Goal: Task Accomplishment & Management: Manage account settings

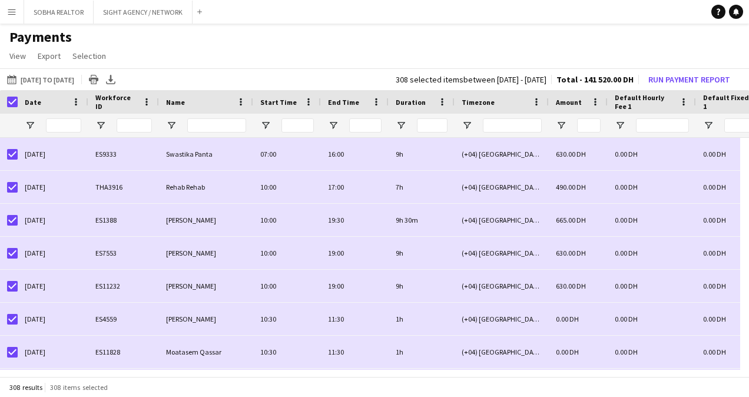
click at [12, 11] on app-icon "Menu" at bounding box center [11, 11] width 9 height 9
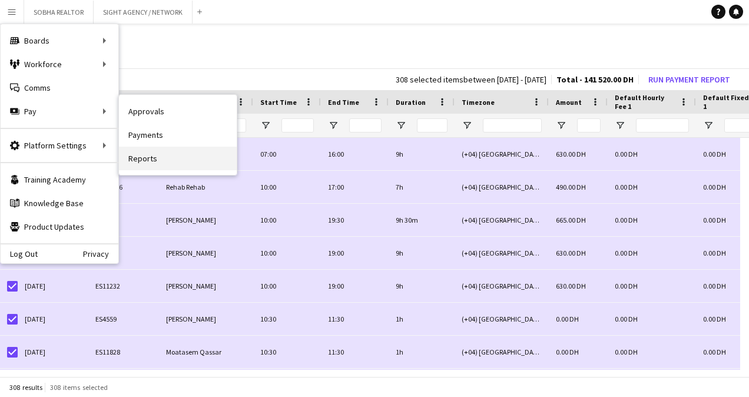
click at [186, 157] on link "Reports" at bounding box center [178, 159] width 118 height 24
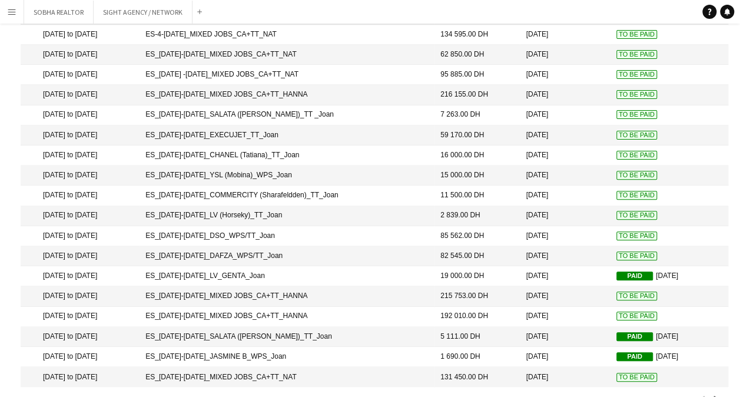
scroll to position [141, 0]
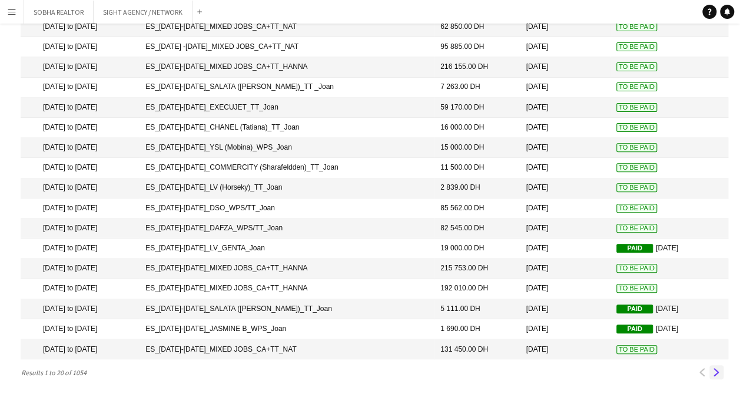
click at [716, 371] on app-icon "Next" at bounding box center [716, 372] width 8 height 8
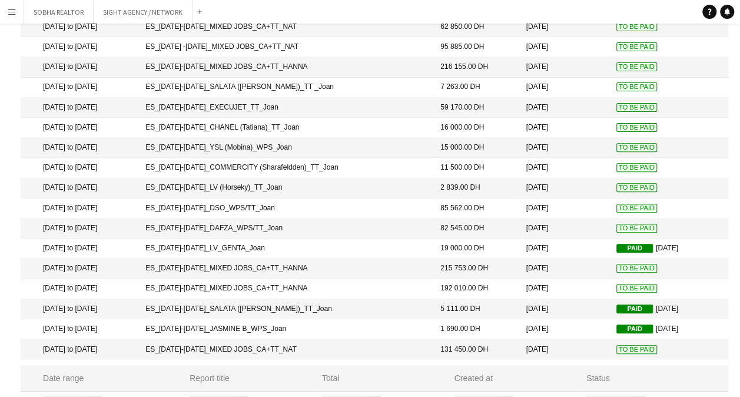
click at [716, 371] on mat-header-cell "Status" at bounding box center [654, 378] width 148 height 26
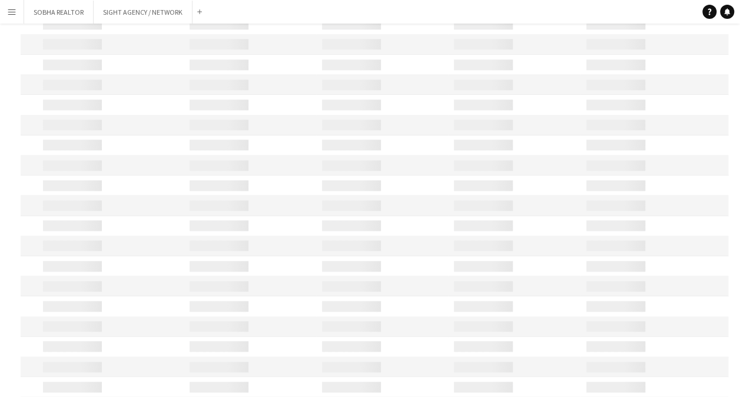
scroll to position [576, 0]
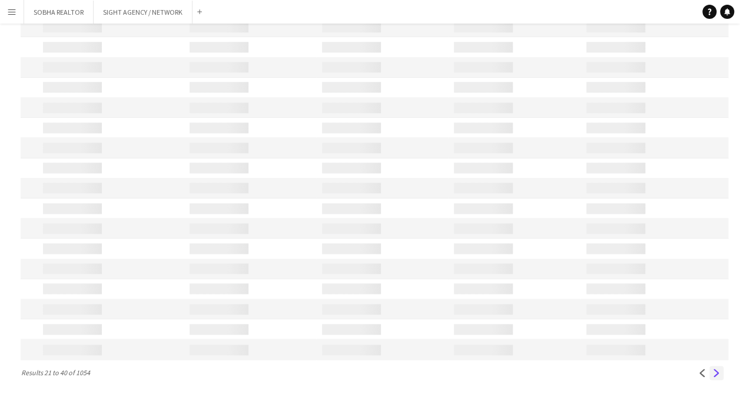
click at [716, 373] on app-icon "Next" at bounding box center [716, 372] width 8 height 8
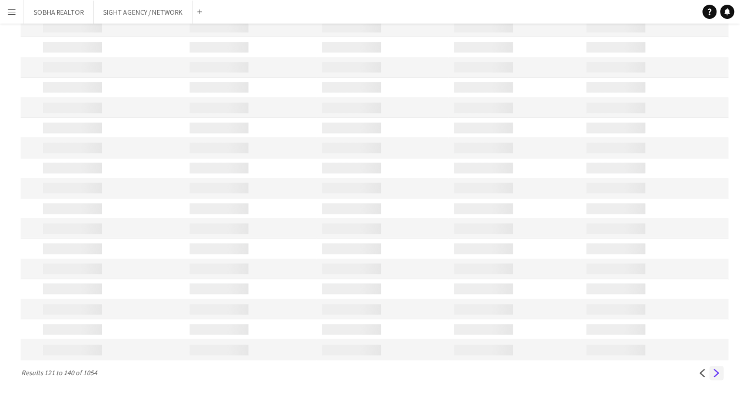
click at [716, 373] on app-icon "Next" at bounding box center [716, 372] width 8 height 8
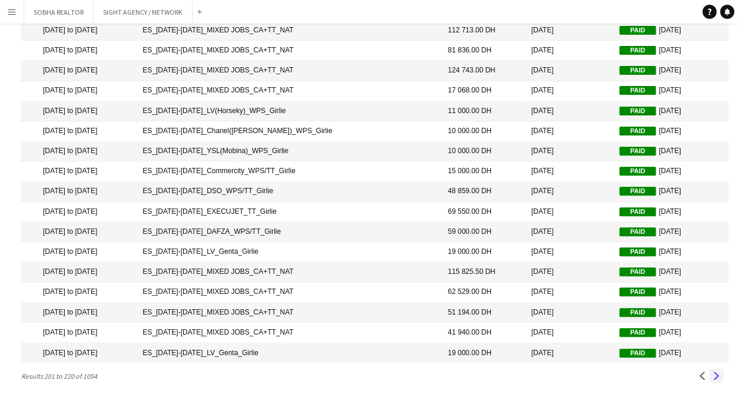
scroll to position [141, 0]
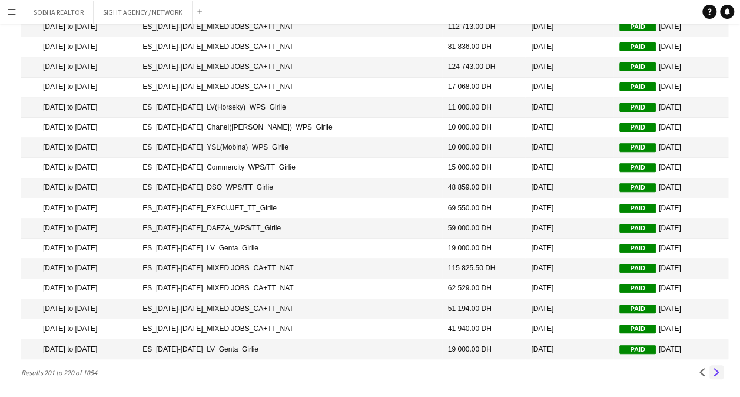
click at [720, 376] on button "Next" at bounding box center [716, 372] width 14 height 14
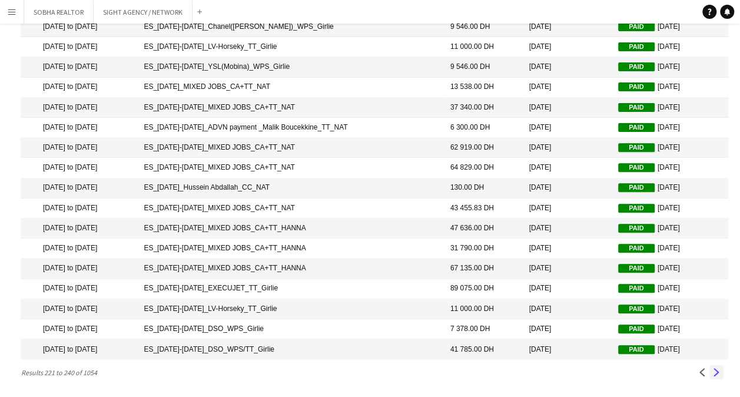
click at [714, 378] on button "Next" at bounding box center [716, 372] width 14 height 14
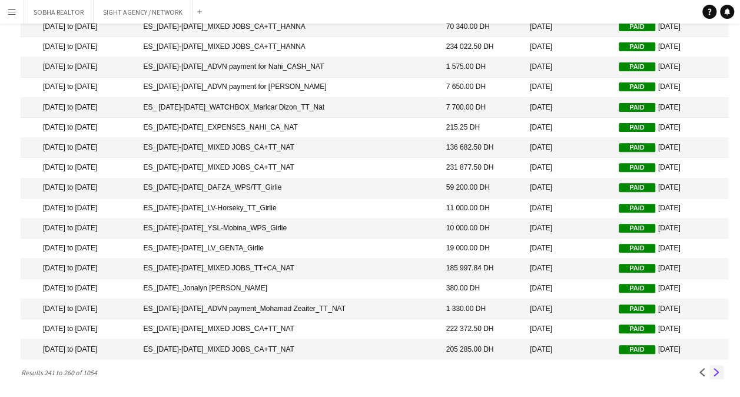
click at [718, 373] on app-icon "Next" at bounding box center [716, 372] width 8 height 8
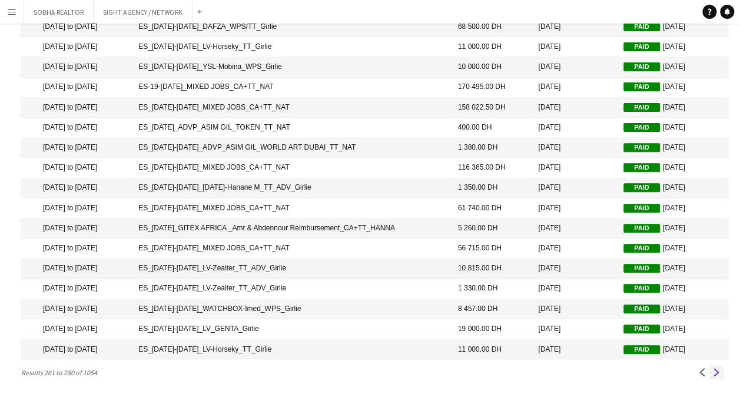
click at [717, 374] on app-icon "Next" at bounding box center [716, 372] width 8 height 8
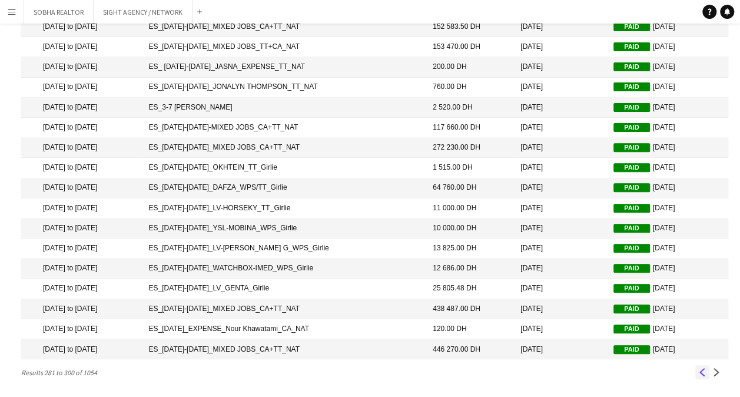
click at [706, 377] on button "Previous" at bounding box center [702, 372] width 14 height 14
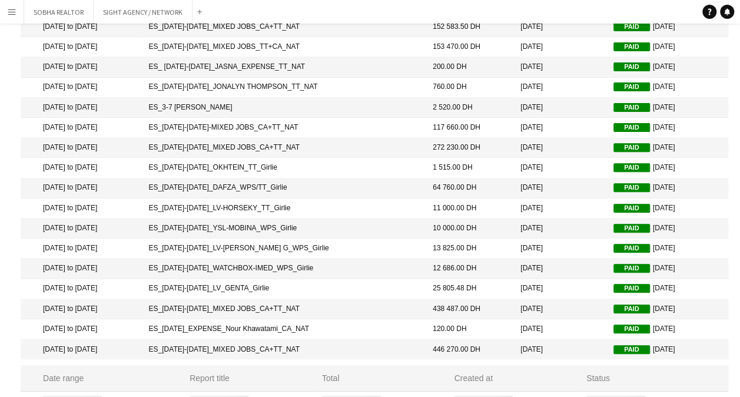
click at [706, 377] on div "Status" at bounding box center [650, 378] width 128 height 11
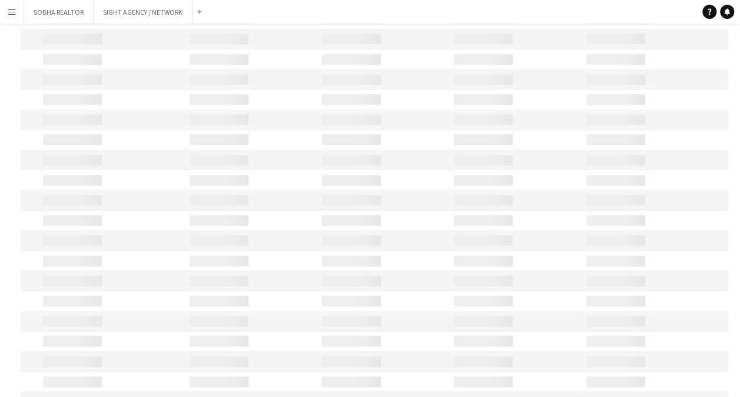
scroll to position [576, 0]
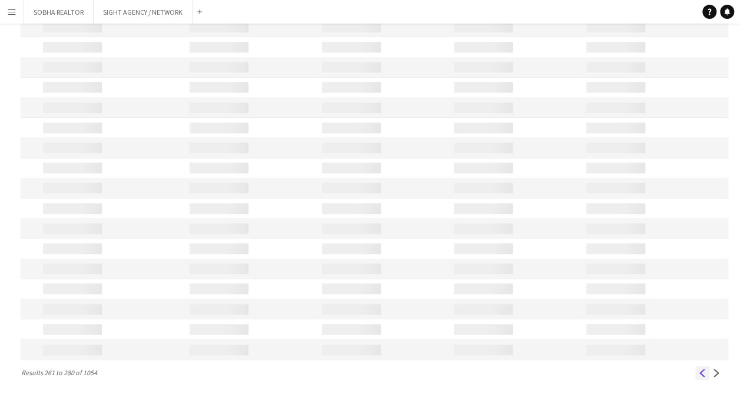
click at [707, 371] on button "Previous" at bounding box center [702, 372] width 14 height 14
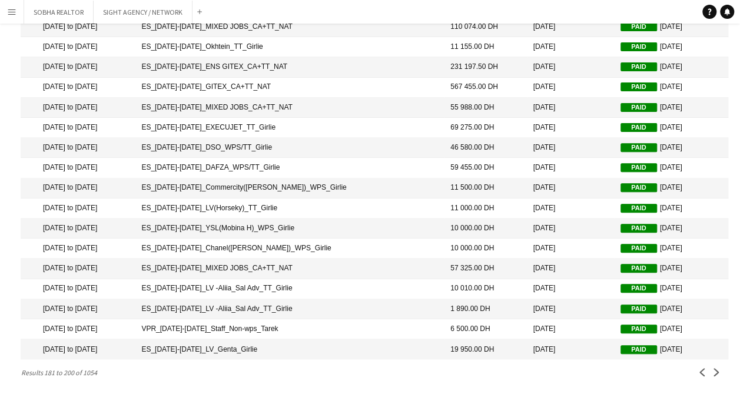
scroll to position [141, 0]
click at [698, 368] on app-icon "Previous" at bounding box center [702, 372] width 8 height 8
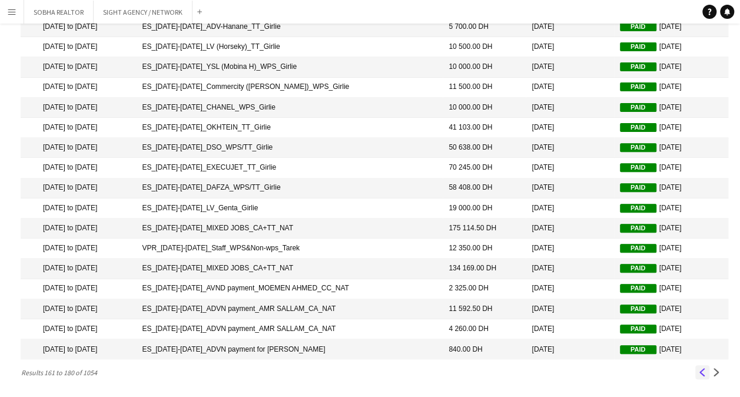
click at [702, 370] on app-icon "Previous" at bounding box center [702, 372] width 8 height 8
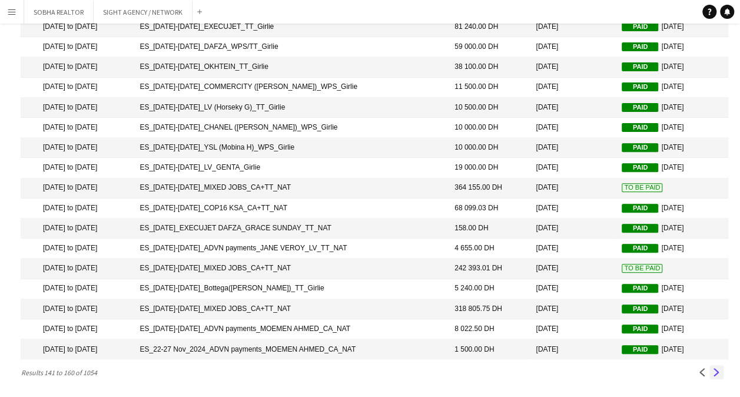
click at [717, 367] on button "Next" at bounding box center [716, 372] width 14 height 14
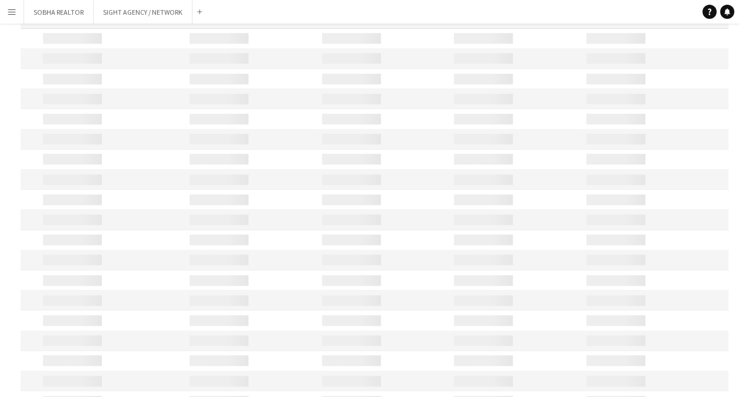
scroll to position [576, 0]
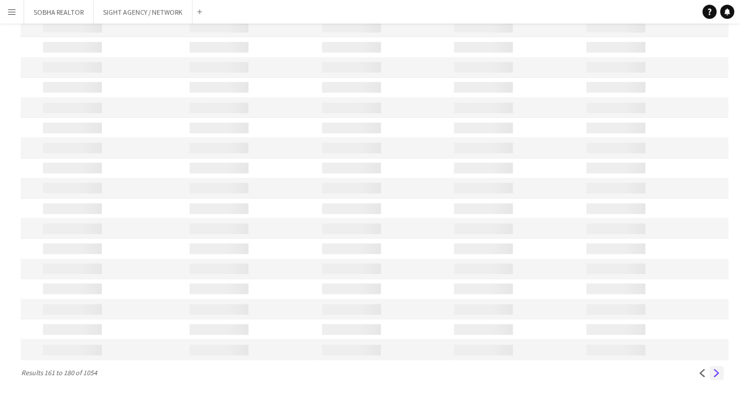
click at [713, 373] on app-icon "Next" at bounding box center [716, 372] width 8 height 8
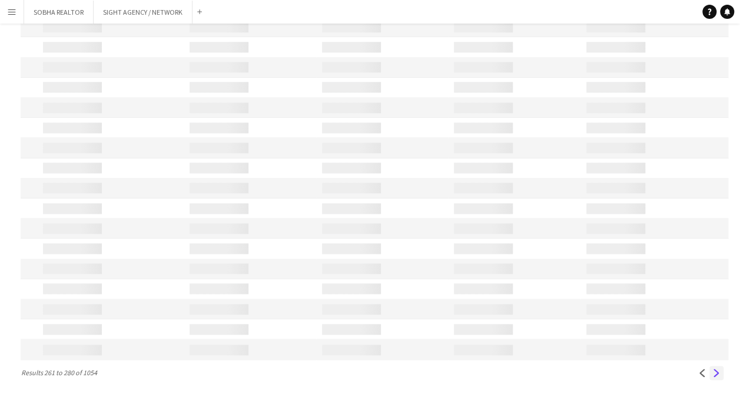
click at [713, 373] on app-icon "Next" at bounding box center [716, 372] width 8 height 8
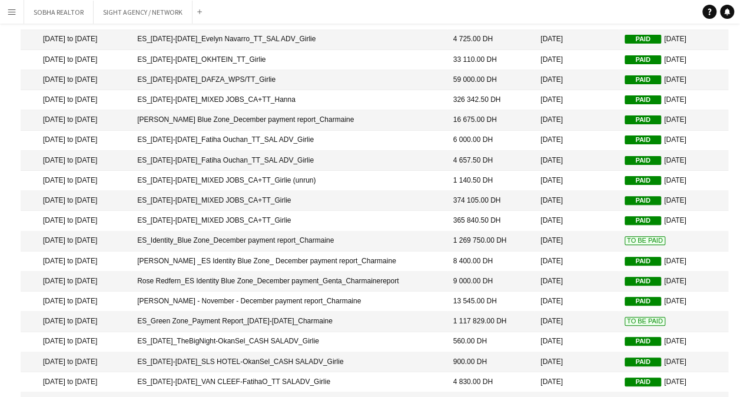
scroll to position [141, 0]
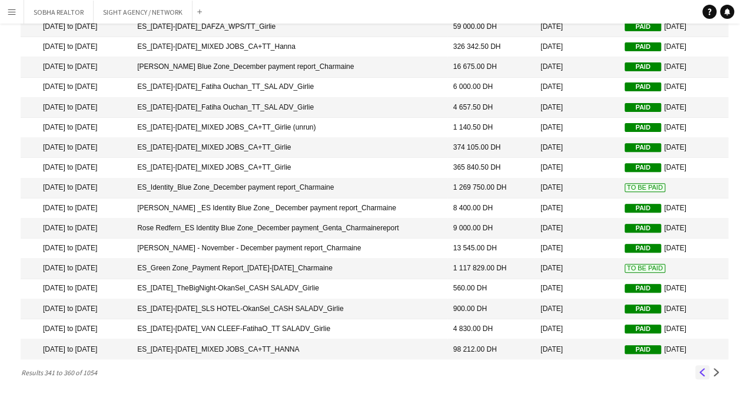
click at [700, 373] on app-icon "Previous" at bounding box center [702, 372] width 8 height 8
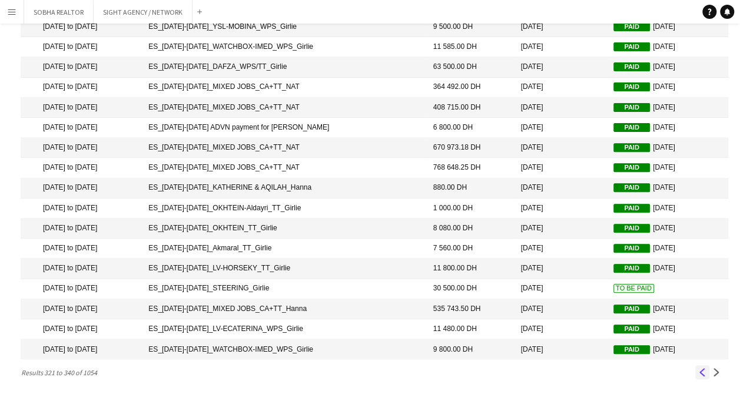
click at [705, 375] on app-icon "Previous" at bounding box center [702, 372] width 8 height 8
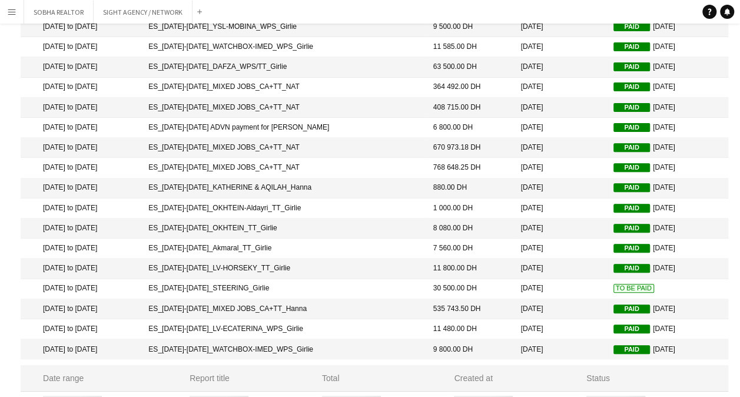
click at [324, 288] on mat-cell "ES_[DATE]-[DATE]_STEERING_Girlie" at bounding box center [284, 289] width 284 height 20
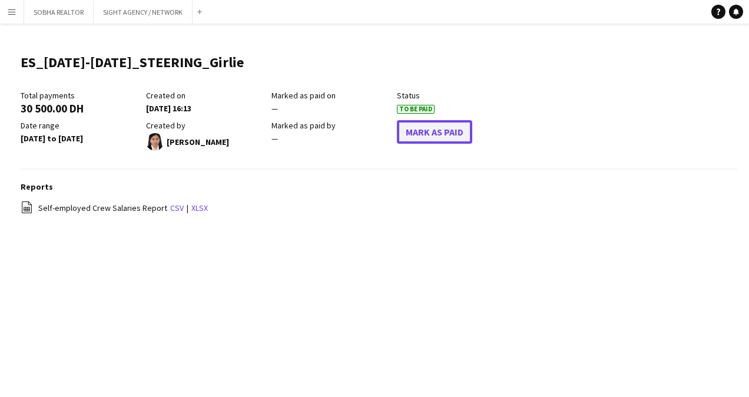
click at [434, 131] on button "Mark As Paid" at bounding box center [434, 132] width 75 height 24
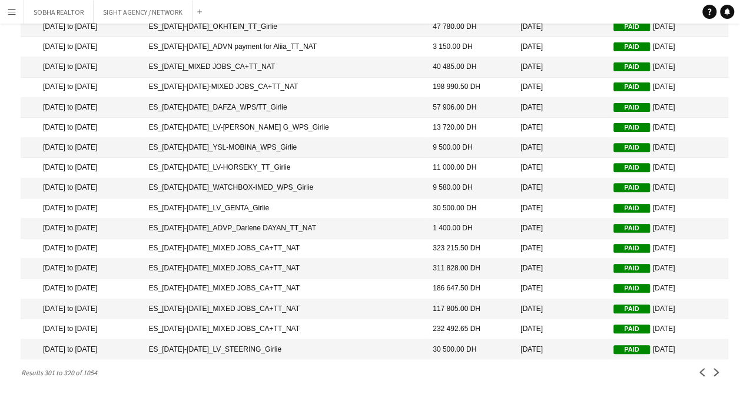
scroll to position [141, 0]
click at [703, 374] on app-icon "Previous" at bounding box center [702, 372] width 8 height 8
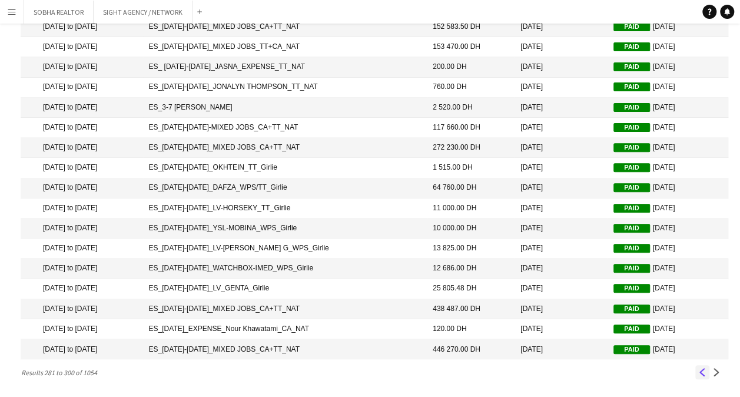
click at [701, 373] on app-icon "Previous" at bounding box center [702, 372] width 8 height 8
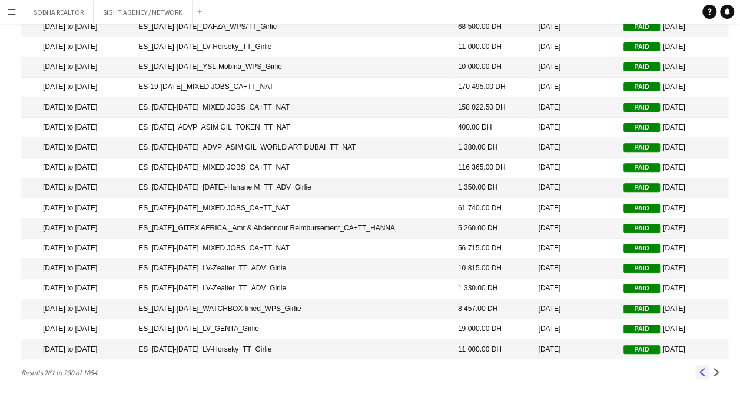
click at [700, 375] on app-icon "Previous" at bounding box center [702, 372] width 8 height 8
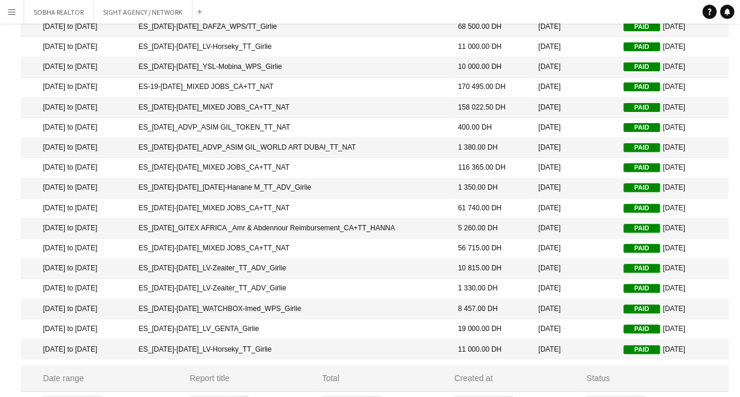
click at [700, 375] on div "Status" at bounding box center [650, 378] width 128 height 11
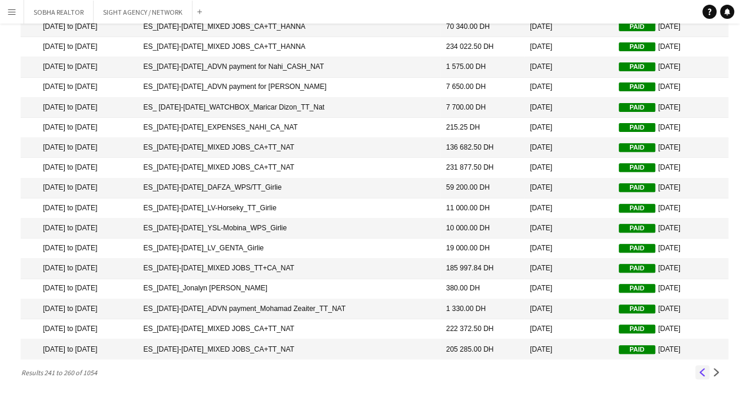
click at [701, 374] on app-icon "Previous" at bounding box center [702, 372] width 8 height 8
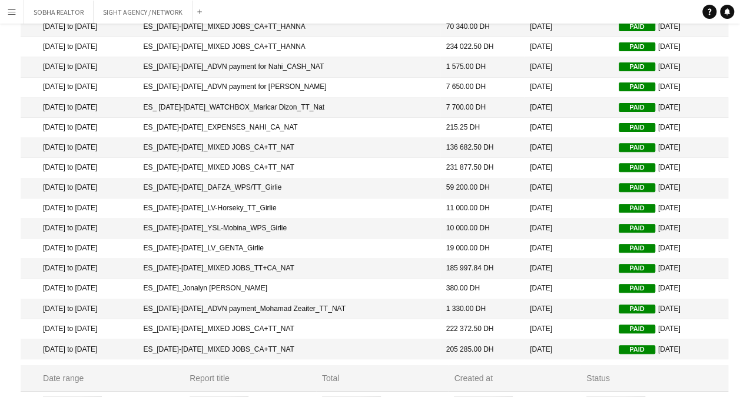
click at [701, 374] on div "Status" at bounding box center [650, 378] width 128 height 11
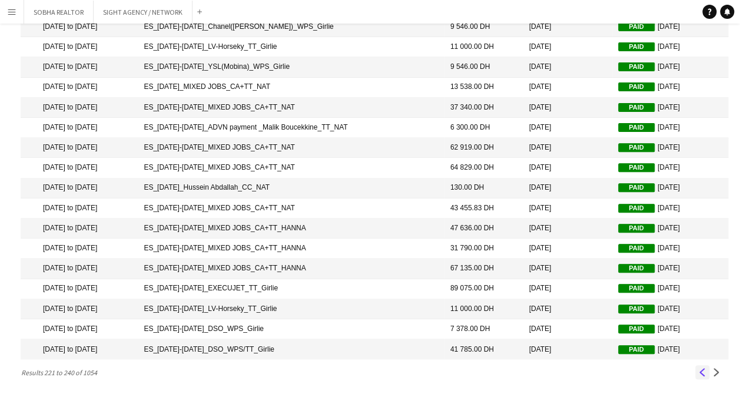
click at [706, 378] on button "Previous" at bounding box center [702, 372] width 14 height 14
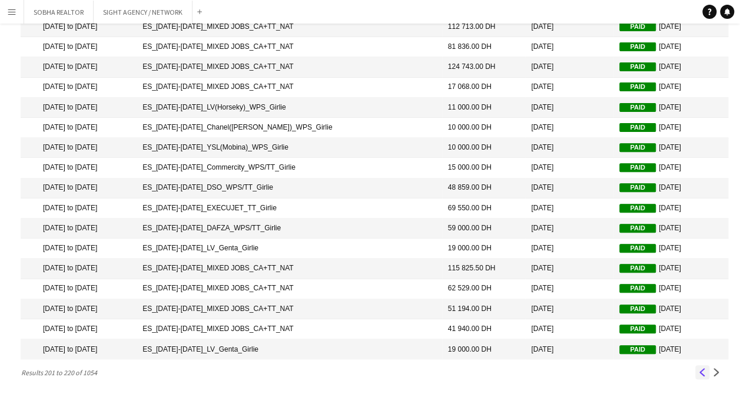
click at [700, 373] on app-icon "Previous" at bounding box center [702, 372] width 8 height 8
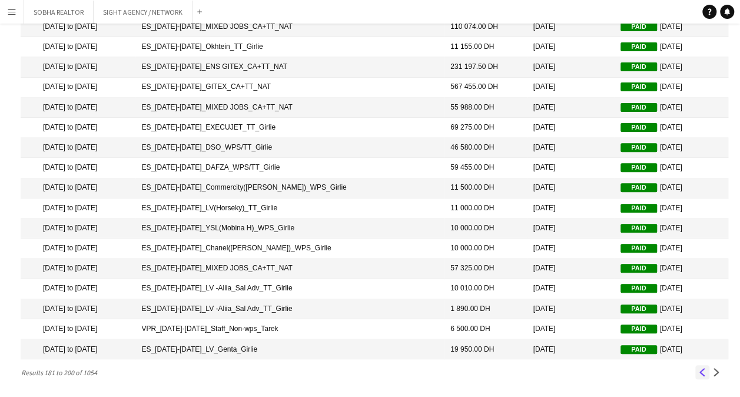
click at [698, 375] on app-icon "Previous" at bounding box center [702, 372] width 8 height 8
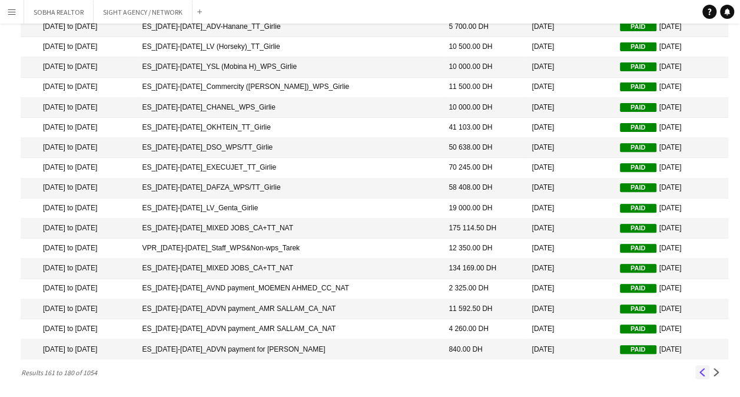
click at [699, 375] on app-icon "Previous" at bounding box center [702, 372] width 8 height 8
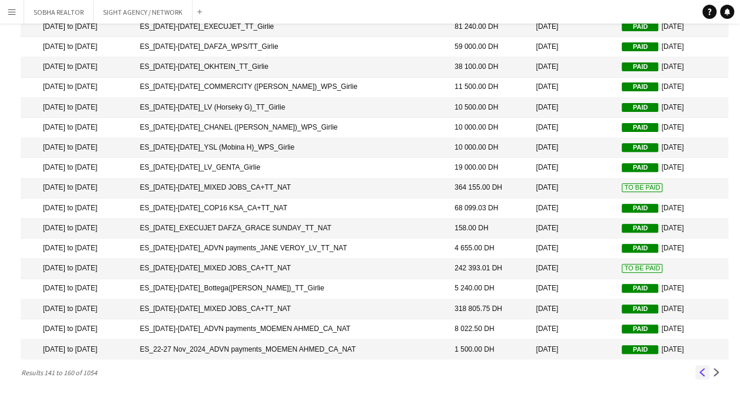
click at [699, 373] on app-icon "Previous" at bounding box center [702, 372] width 8 height 8
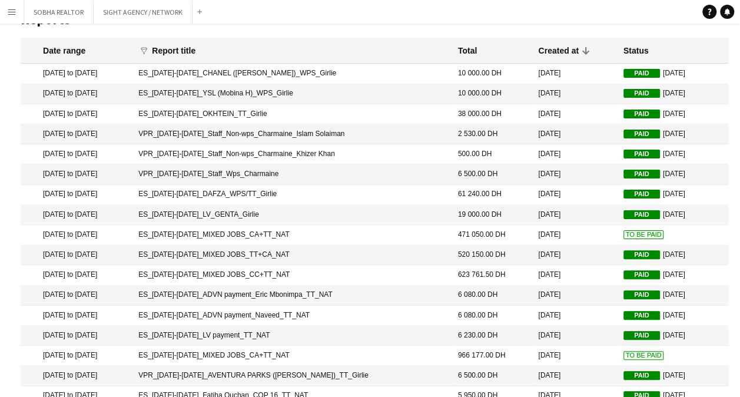
scroll to position [24, 0]
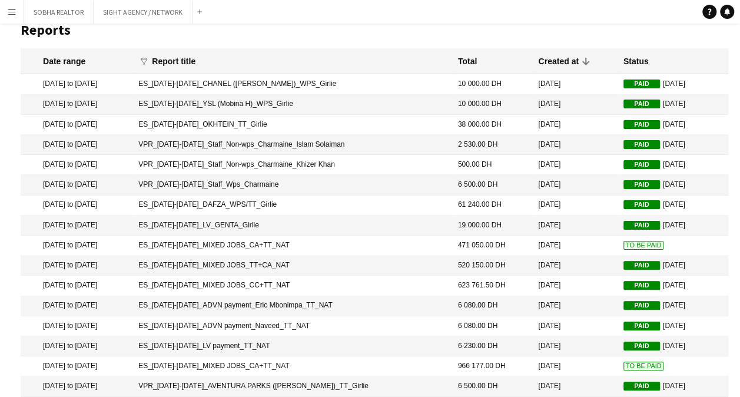
click at [353, 243] on mat-cell "ES_[DATE]-[DATE]_MIXED JOBS_CA+TT_NAT" at bounding box center [292, 245] width 320 height 20
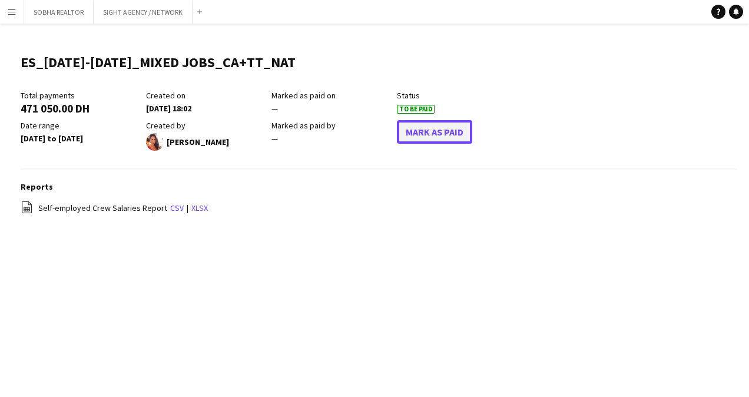
click at [437, 134] on button "Mark As Paid" at bounding box center [434, 132] width 75 height 24
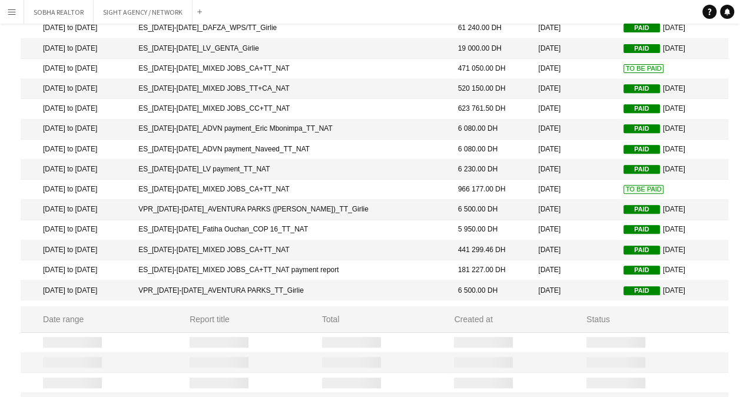
scroll to position [141, 0]
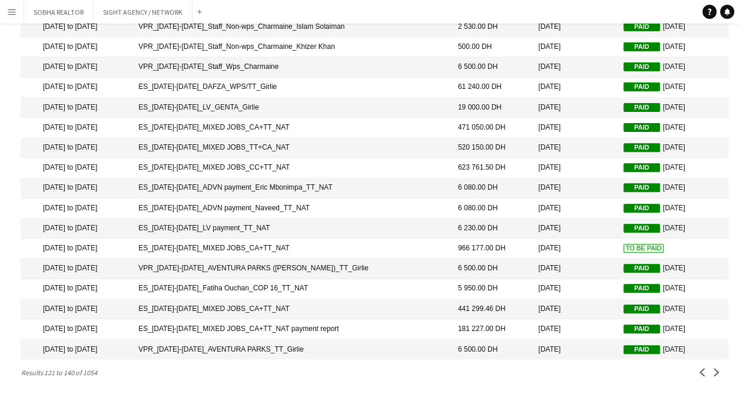
click at [333, 252] on mat-cell "ES_[DATE]-[DATE]_MIXED JOBS_CA+TT_NAT" at bounding box center [292, 248] width 320 height 20
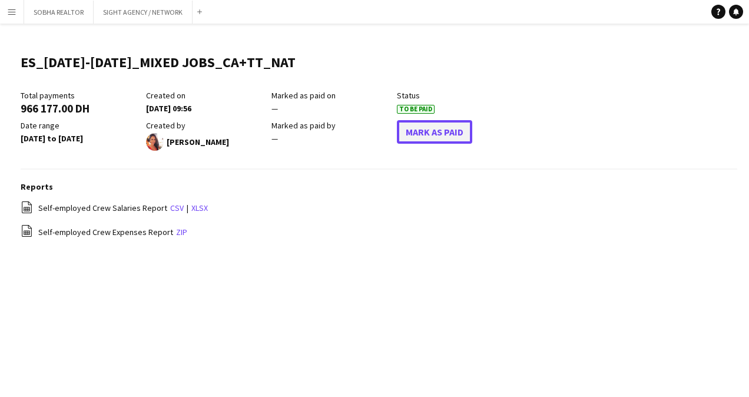
click at [417, 132] on button "Mark As Paid" at bounding box center [434, 132] width 75 height 24
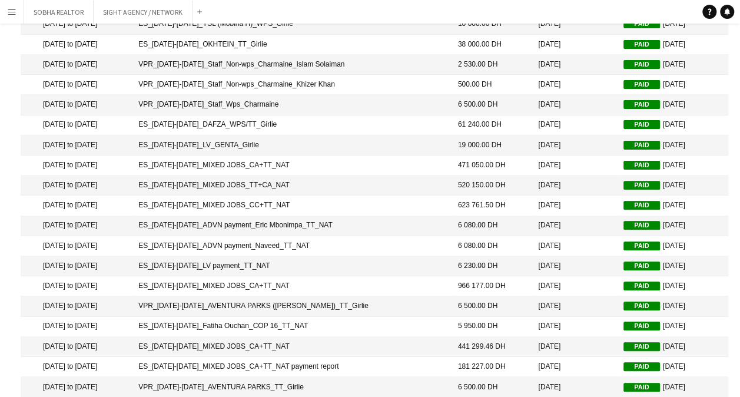
scroll to position [141, 0]
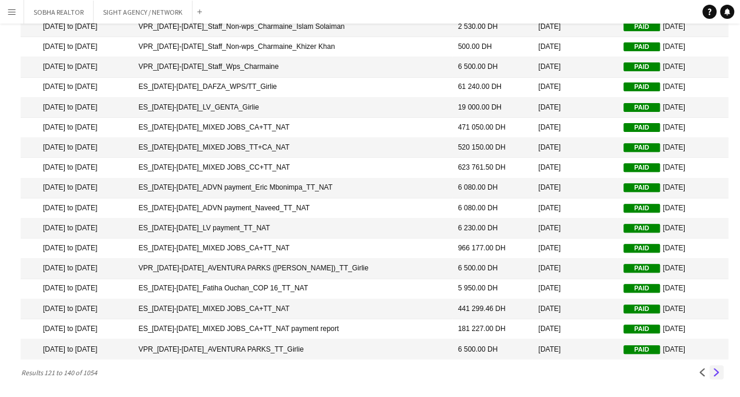
click at [719, 373] on app-icon "Next" at bounding box center [716, 372] width 8 height 8
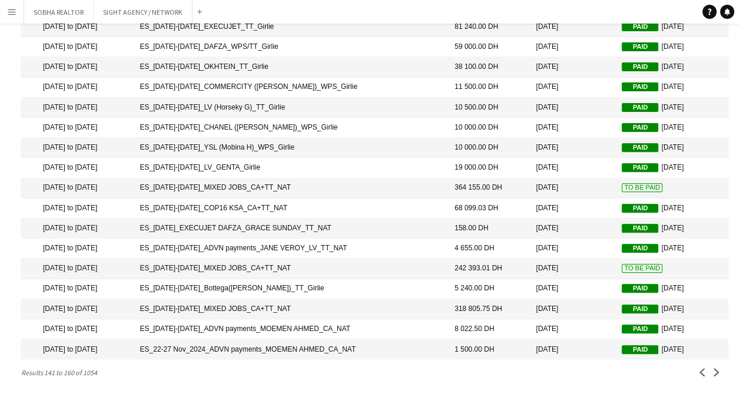
click at [317, 166] on mat-cell "ES_[DATE]-[DATE]_LV_GENTA_Girlie" at bounding box center [291, 168] width 315 height 20
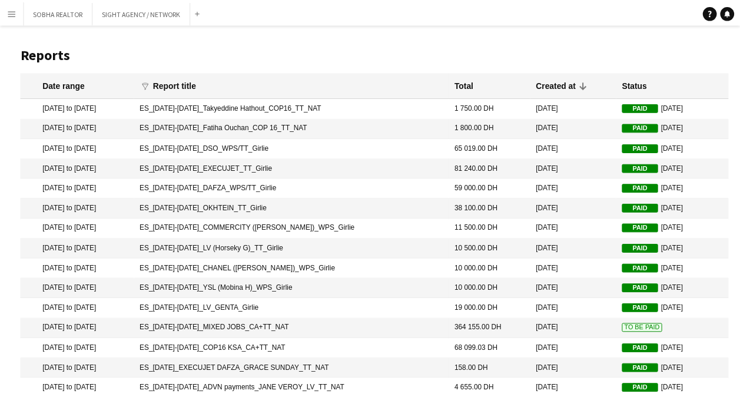
scroll to position [141, 0]
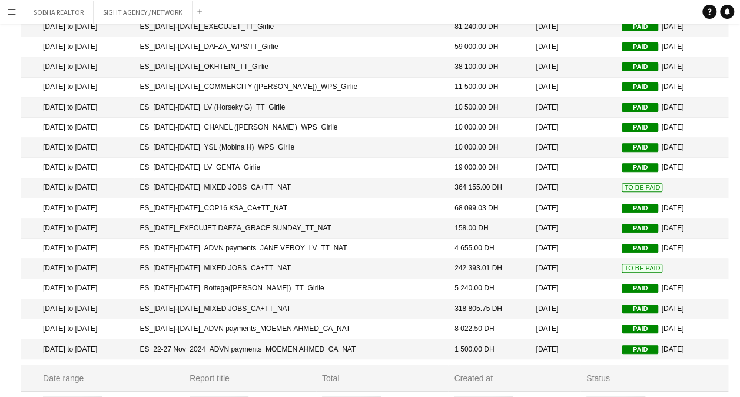
click at [357, 185] on mat-cell "ES_[DATE]-[DATE]_MIXED JOBS_CA+TT_NAT" at bounding box center [291, 188] width 315 height 20
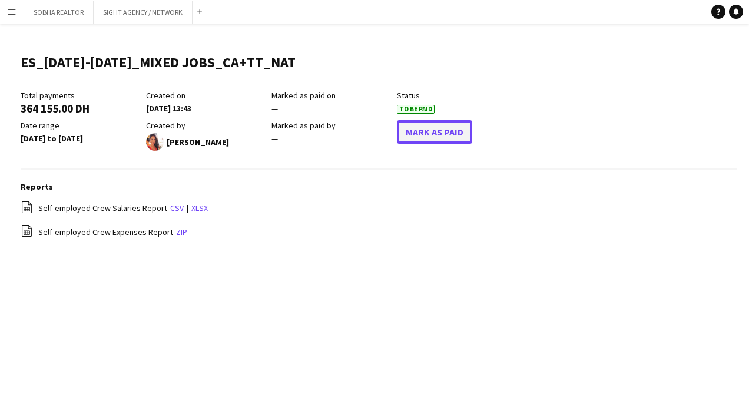
click at [435, 130] on button "Mark As Paid" at bounding box center [434, 132] width 75 height 24
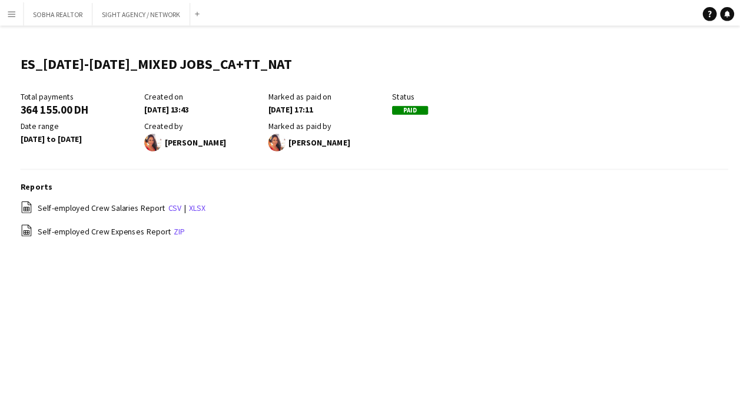
scroll to position [141, 0]
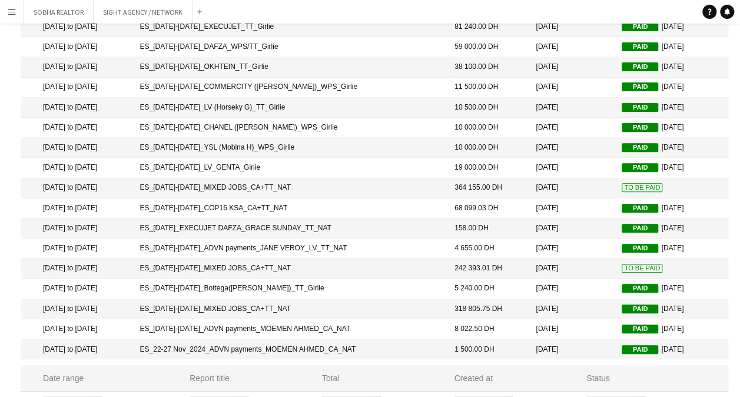
click at [371, 270] on mat-cell "ES_[DATE]-[DATE]_MIXED JOBS_CA+TT_NAT" at bounding box center [291, 268] width 315 height 20
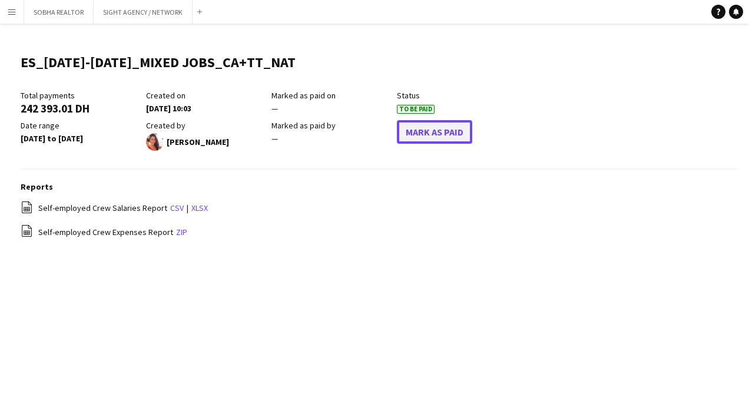
click at [444, 134] on button "Mark As Paid" at bounding box center [434, 132] width 75 height 24
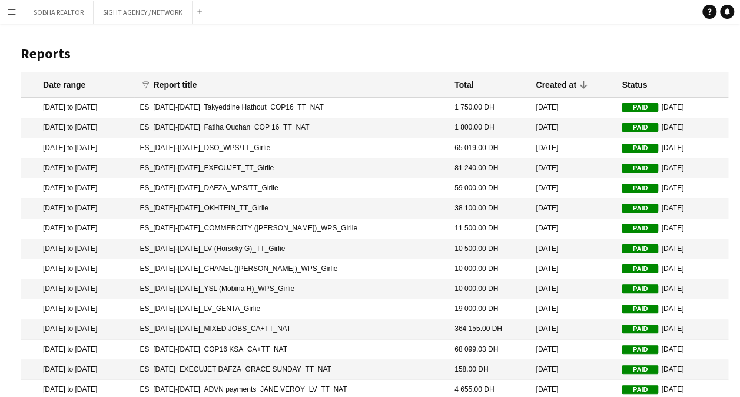
scroll to position [141, 0]
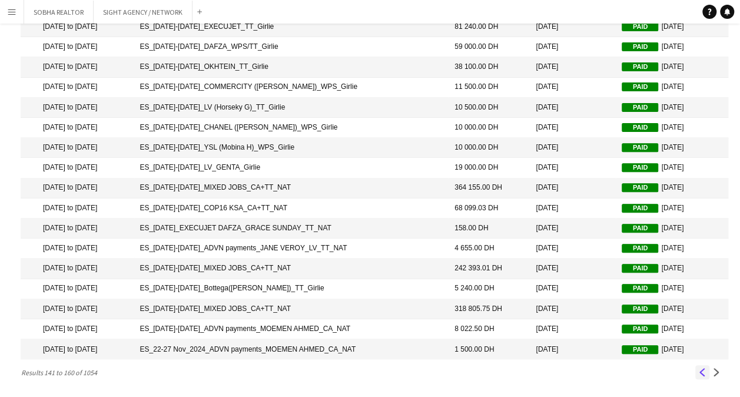
click at [699, 372] on app-icon "Previous" at bounding box center [702, 372] width 8 height 8
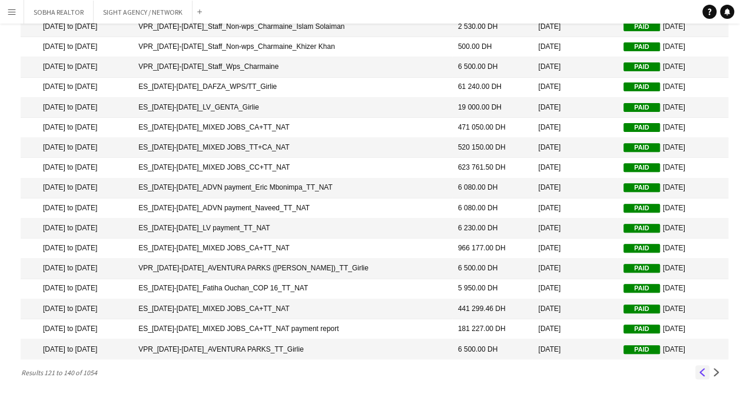
click at [699, 374] on app-icon "Previous" at bounding box center [702, 372] width 8 height 8
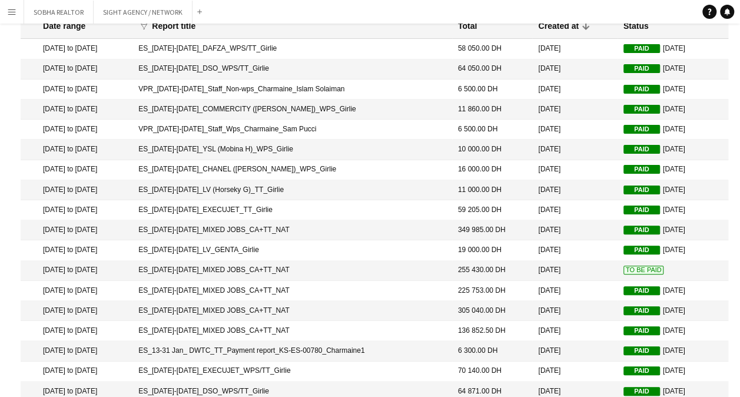
scroll to position [118, 0]
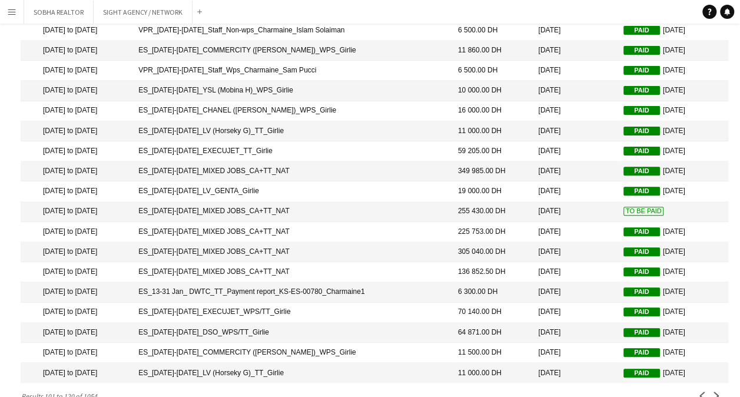
click at [363, 208] on mat-cell "ES_[DATE]-[DATE]_MIXED JOBS_CA+TT_NAT" at bounding box center [292, 212] width 320 height 20
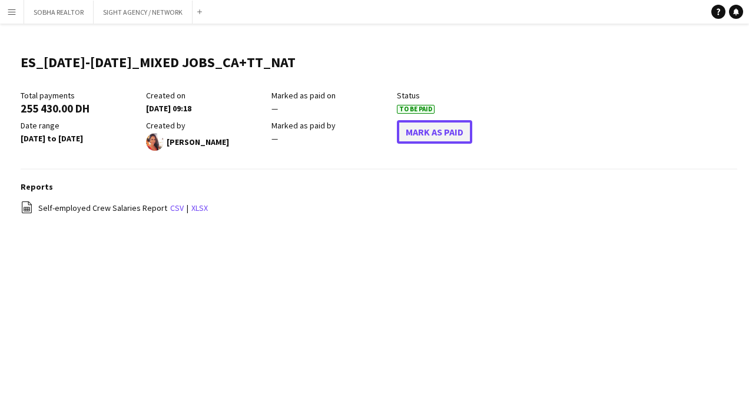
click at [451, 138] on button "Mark As Paid" at bounding box center [434, 132] width 75 height 24
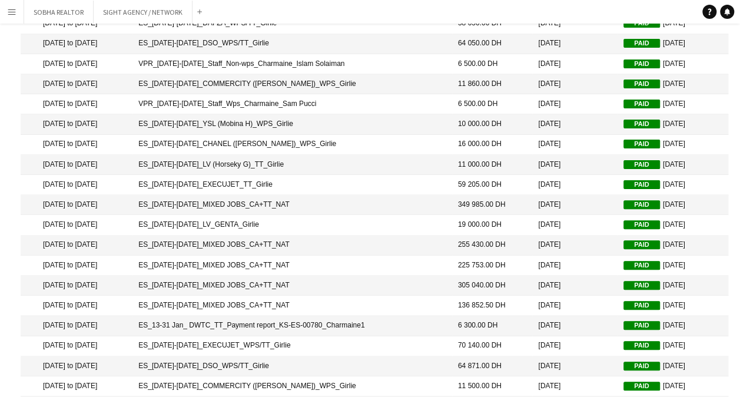
scroll to position [141, 0]
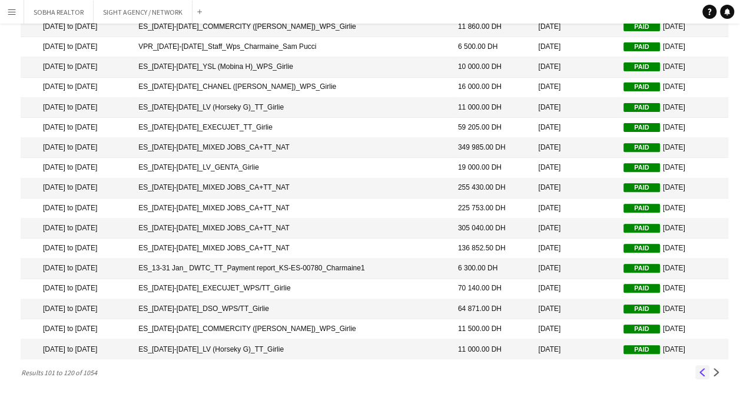
click at [705, 377] on button "Previous" at bounding box center [702, 372] width 14 height 14
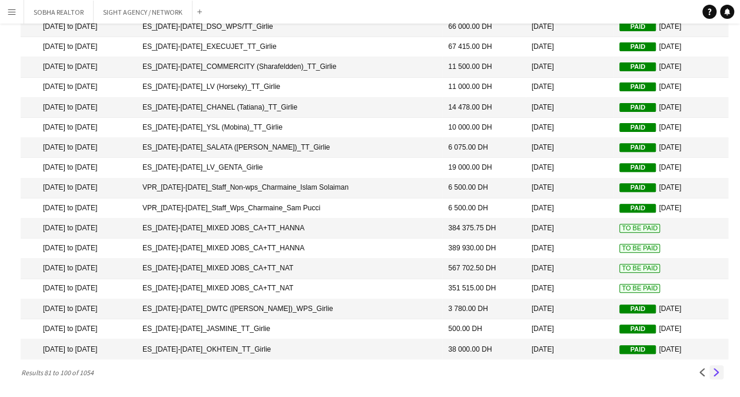
click at [712, 376] on button "Next" at bounding box center [716, 372] width 14 height 14
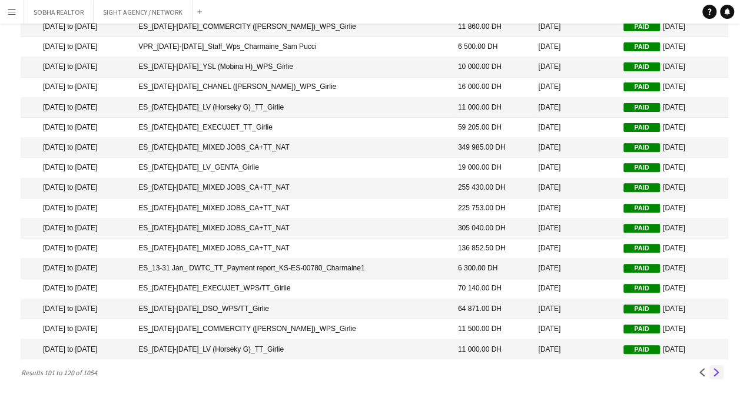
click at [716, 377] on button "Next" at bounding box center [716, 372] width 14 height 14
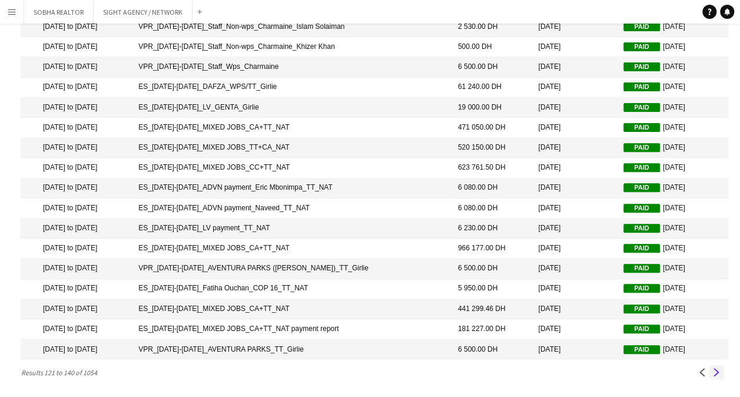
click at [718, 373] on app-icon "Next" at bounding box center [716, 372] width 8 height 8
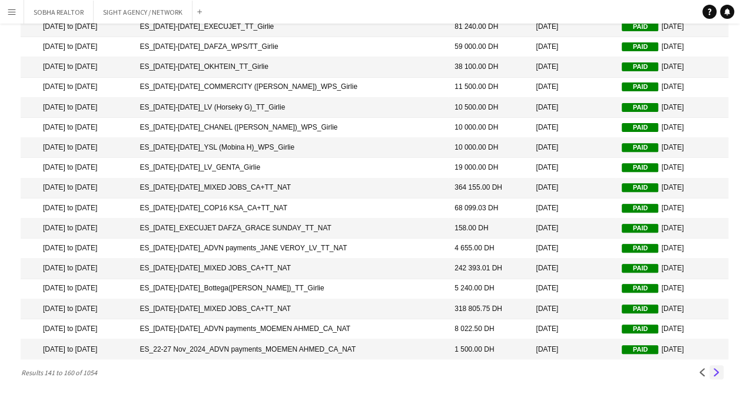
click at [722, 374] on button "Next" at bounding box center [716, 372] width 14 height 14
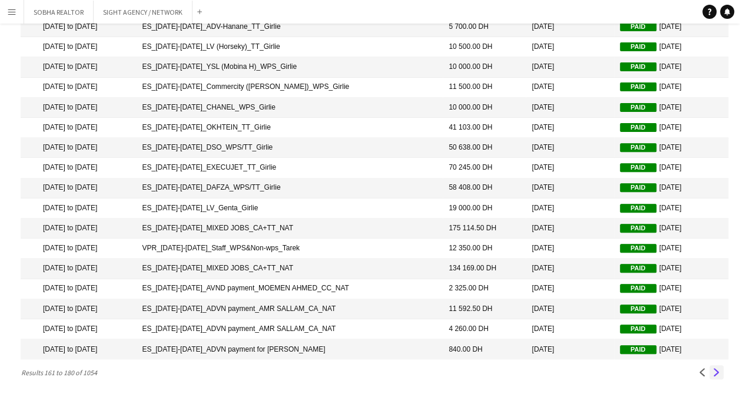
click at [714, 377] on button "Next" at bounding box center [716, 372] width 14 height 14
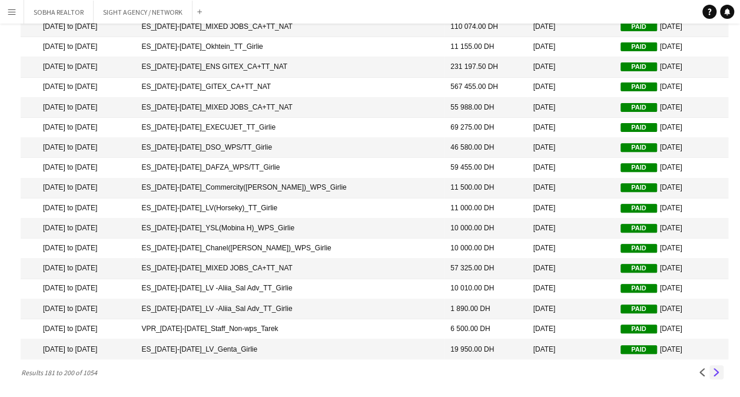
click at [714, 370] on app-icon "Next" at bounding box center [716, 372] width 8 height 8
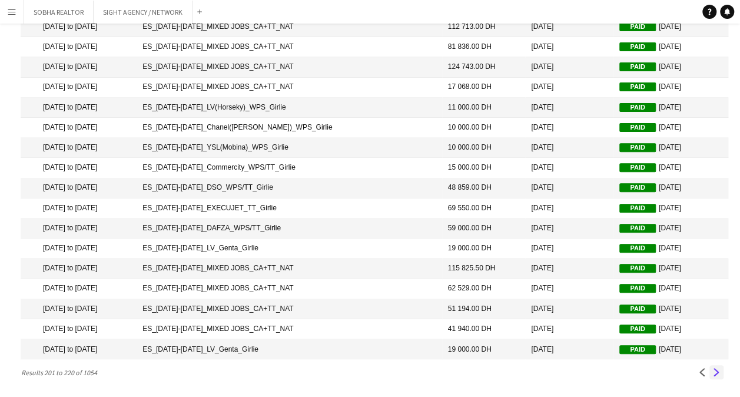
click at [716, 376] on button "Next" at bounding box center [716, 372] width 14 height 14
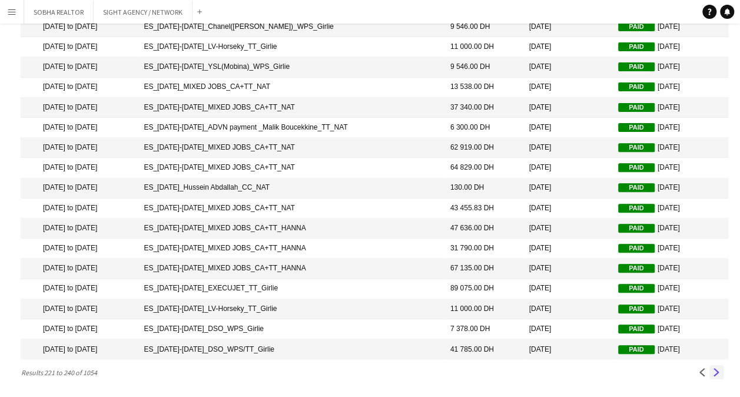
click at [716, 371] on app-icon "Next" at bounding box center [716, 372] width 8 height 8
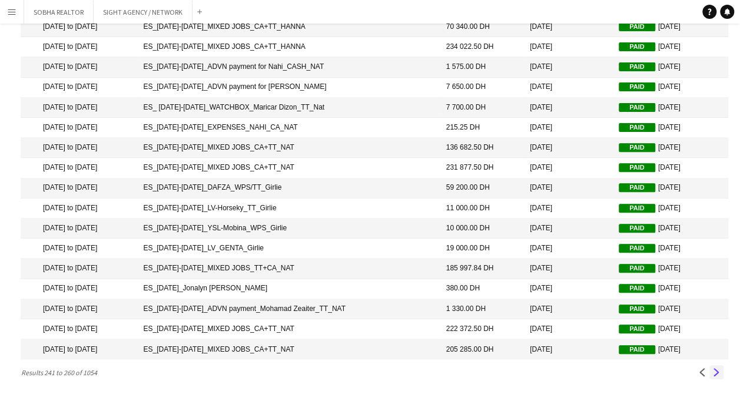
click at [717, 374] on app-icon "Next" at bounding box center [716, 372] width 8 height 8
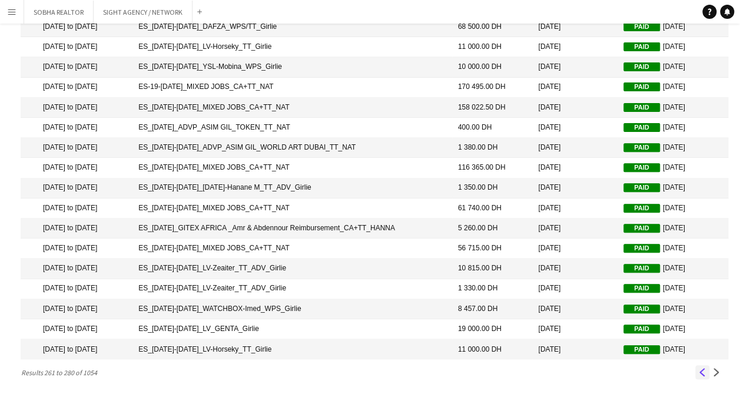
click at [699, 377] on button "Previous" at bounding box center [702, 372] width 14 height 14
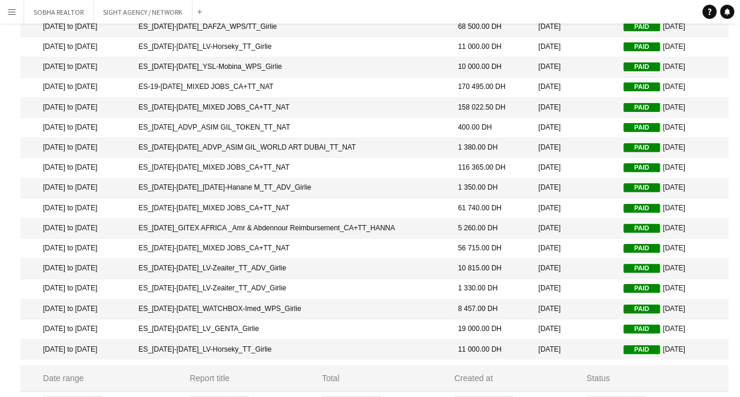
click at [699, 377] on div "Status" at bounding box center [650, 378] width 128 height 11
click at [12, 10] on app-icon "Menu" at bounding box center [11, 11] width 9 height 9
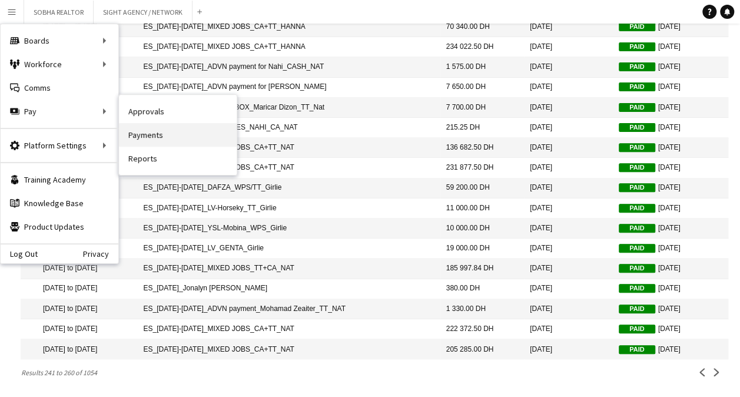
click at [167, 142] on link "Payments" at bounding box center [178, 135] width 118 height 24
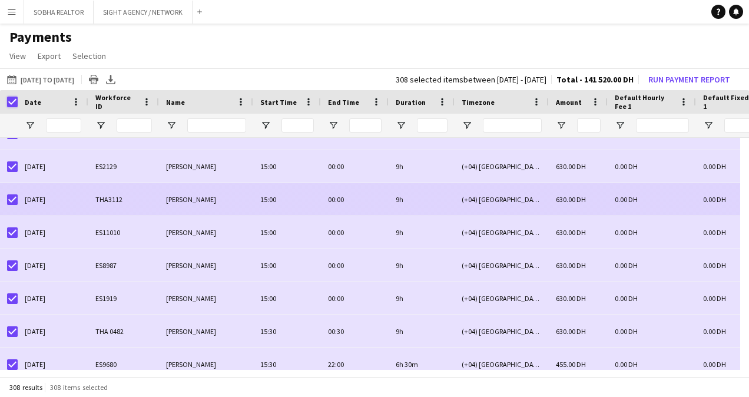
scroll to position [1177, 0]
